Goal: Check status: Check status

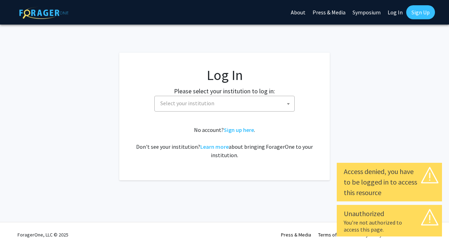
select select
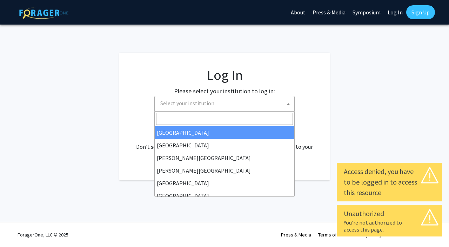
click at [277, 108] on span "Select your institution" at bounding box center [225, 103] width 137 height 14
click at [270, 116] on input "Search" at bounding box center [224, 119] width 137 height 12
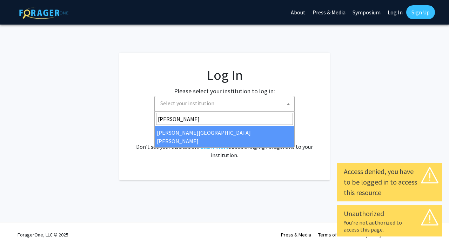
type input "johns"
select select "1"
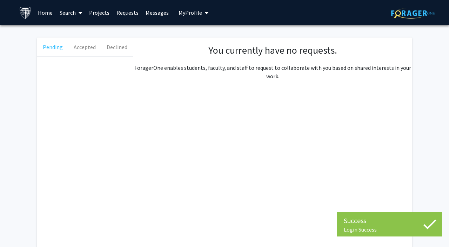
click at [62, 49] on button "Pending" at bounding box center [53, 47] width 32 height 19
click at [80, 51] on button "Accepted" at bounding box center [85, 47] width 32 height 19
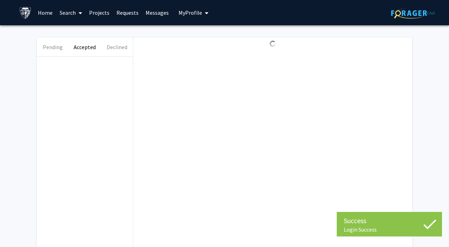
click at [96, 50] on button "Accepted" at bounding box center [85, 47] width 32 height 19
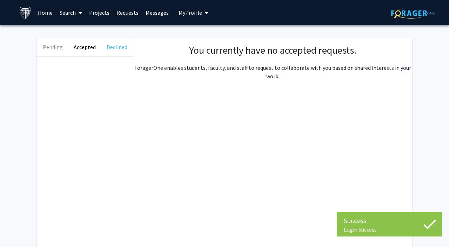
click at [119, 50] on button "Declined" at bounding box center [117, 47] width 32 height 19
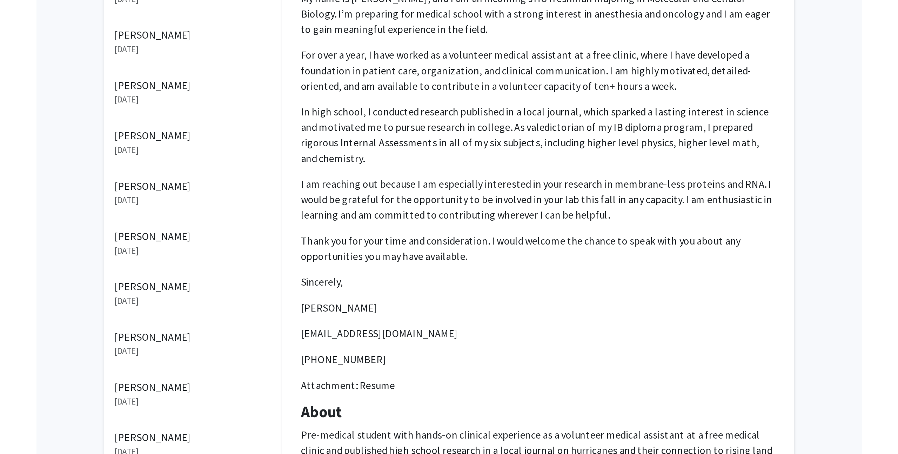
scroll to position [215, 0]
